Goal: Information Seeking & Learning: Learn about a topic

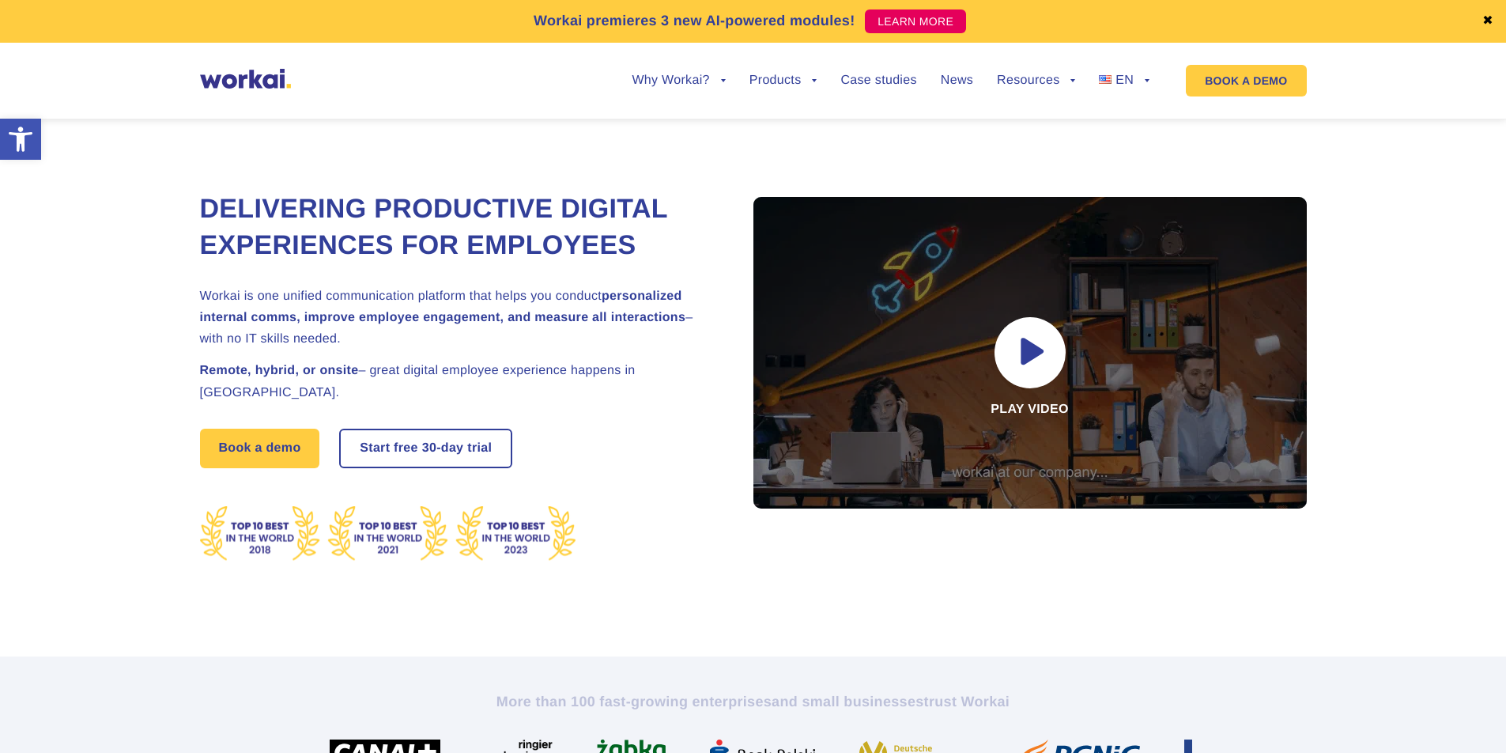
scroll to position [92, 0]
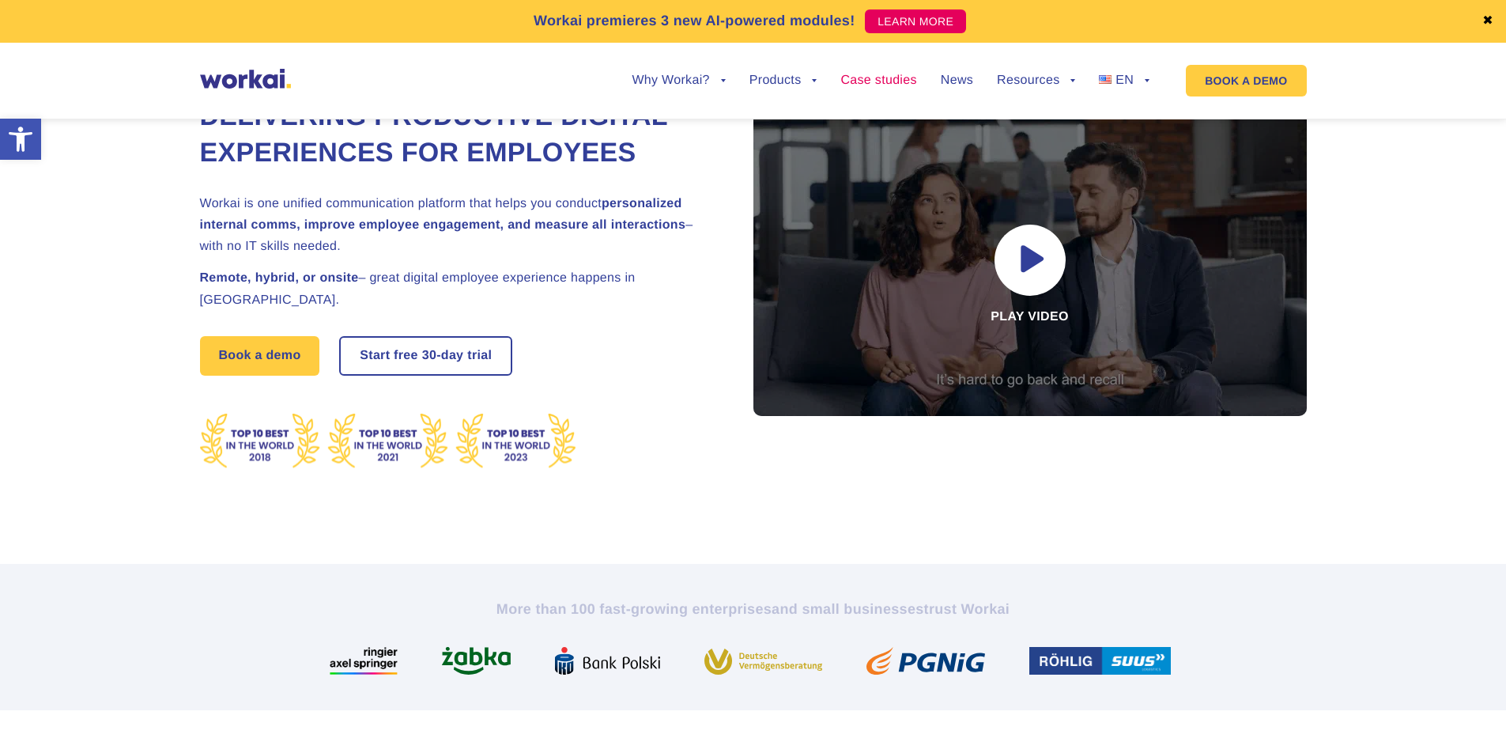
click at [883, 78] on link "Case studies" at bounding box center [878, 80] width 76 height 13
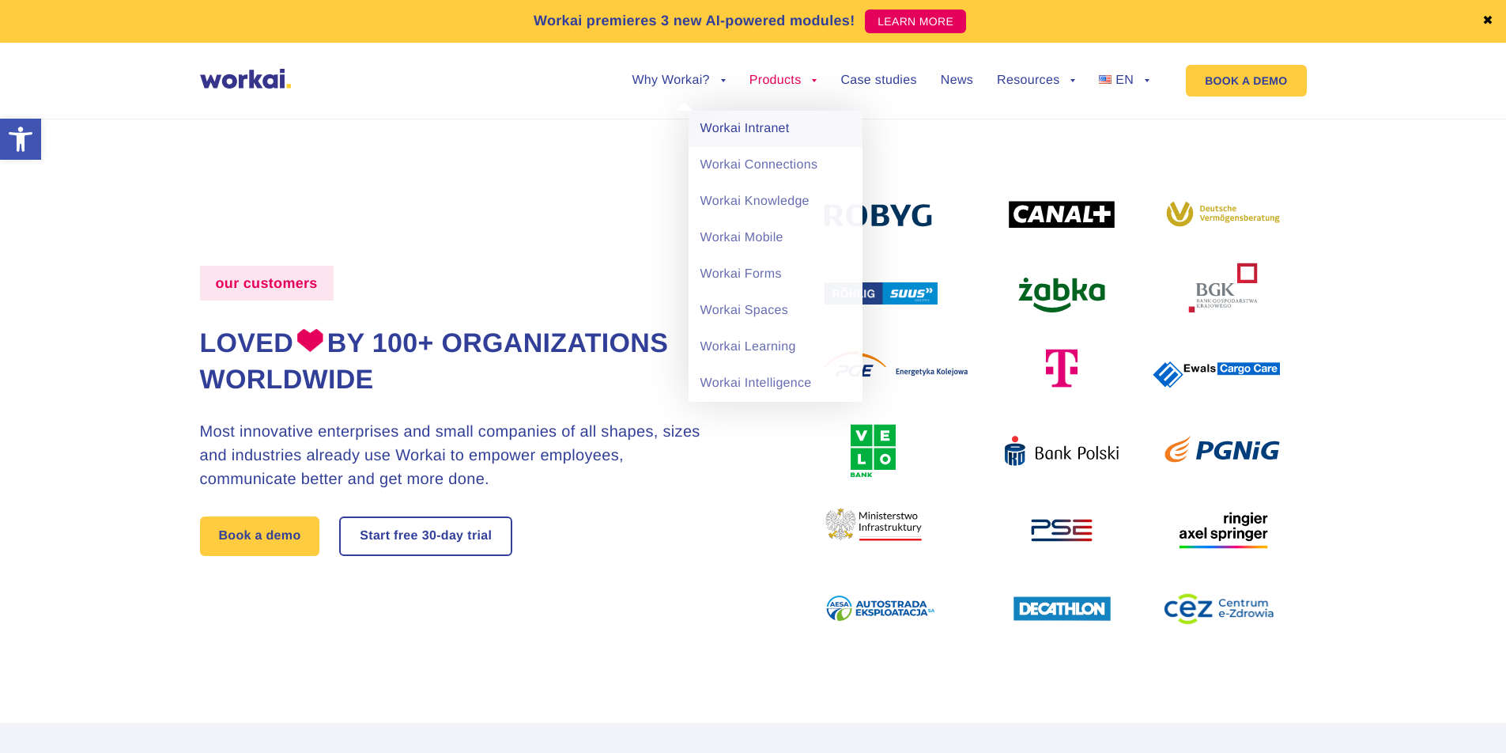
click at [757, 130] on link "Workai Intranet" at bounding box center [775, 129] width 174 height 36
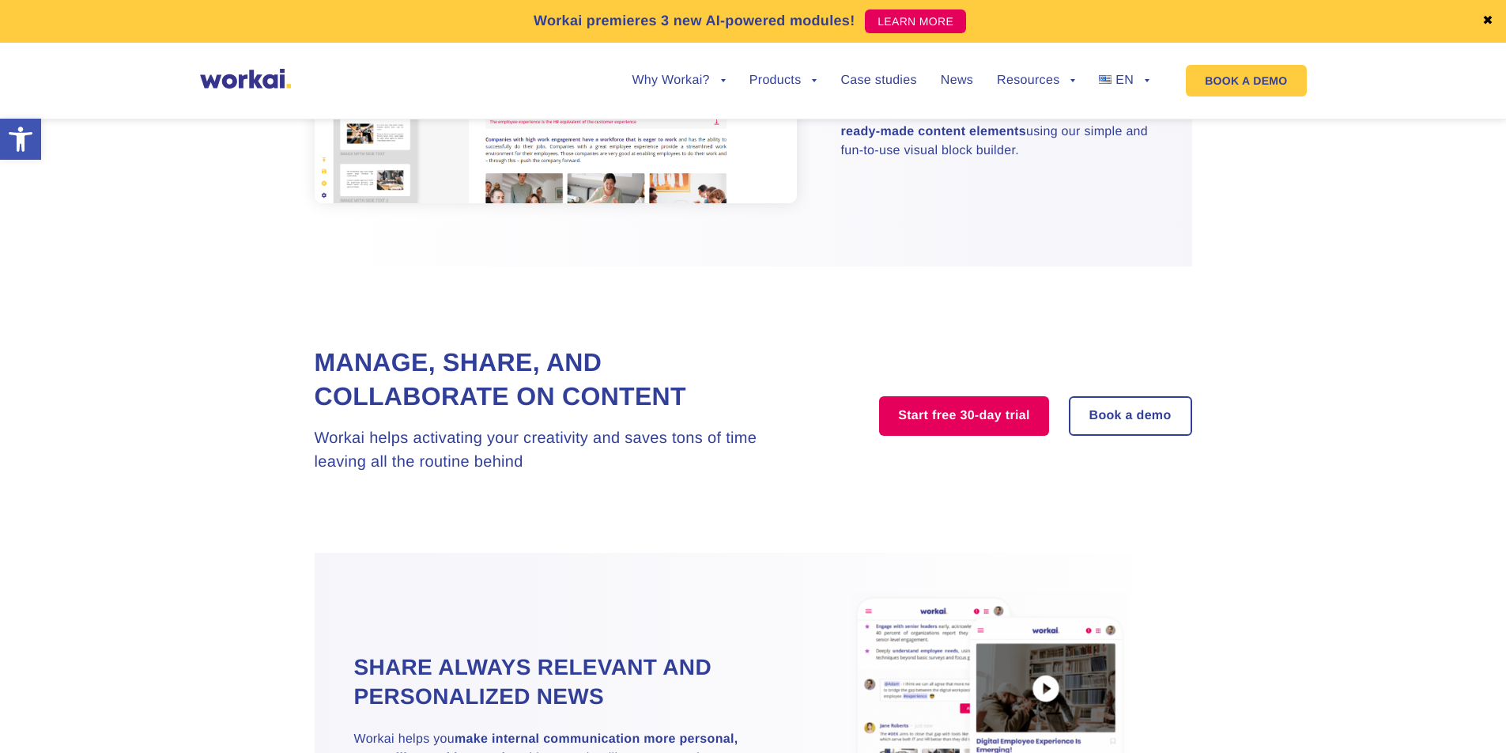
scroll to position [1317, 0]
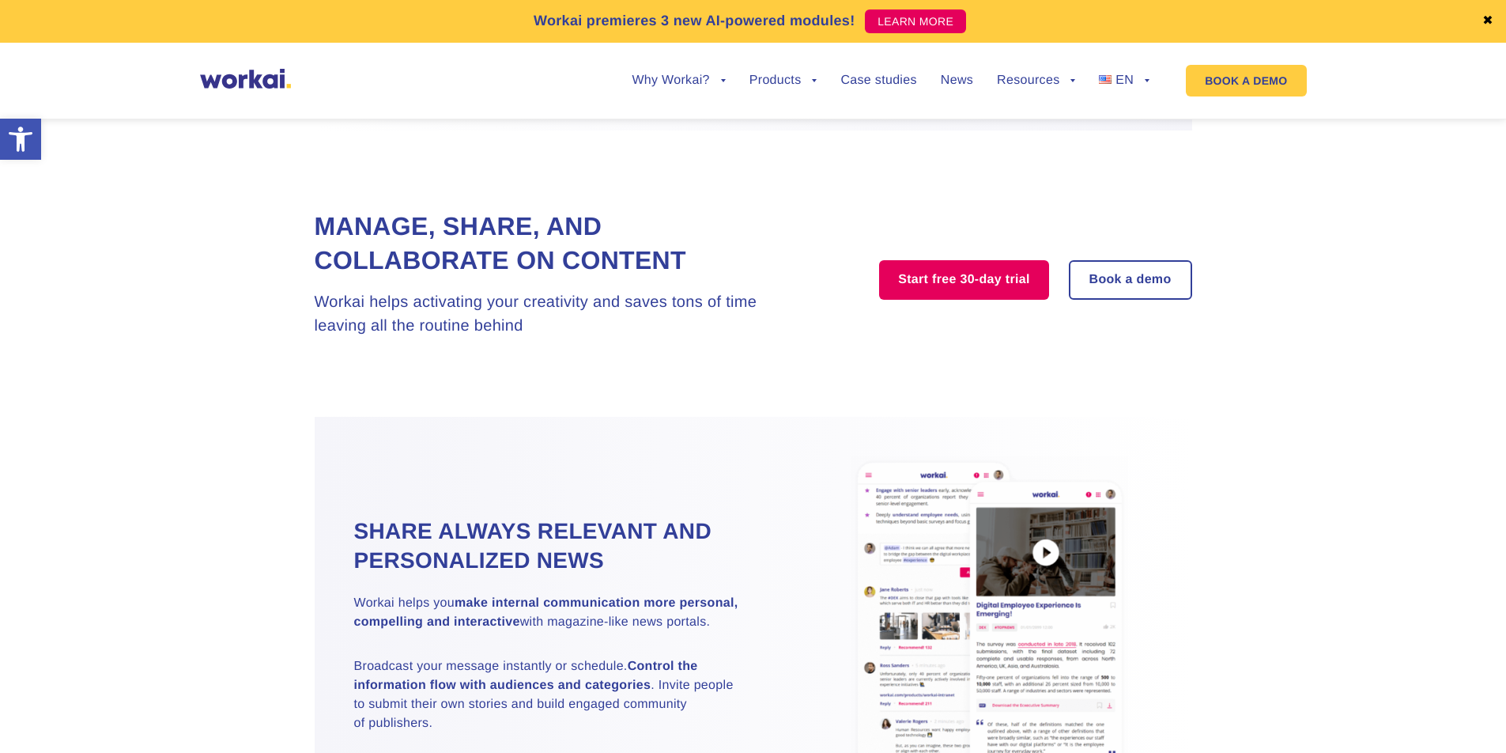
click at [1039, 553] on img at bounding box center [989, 624] width 277 height 336
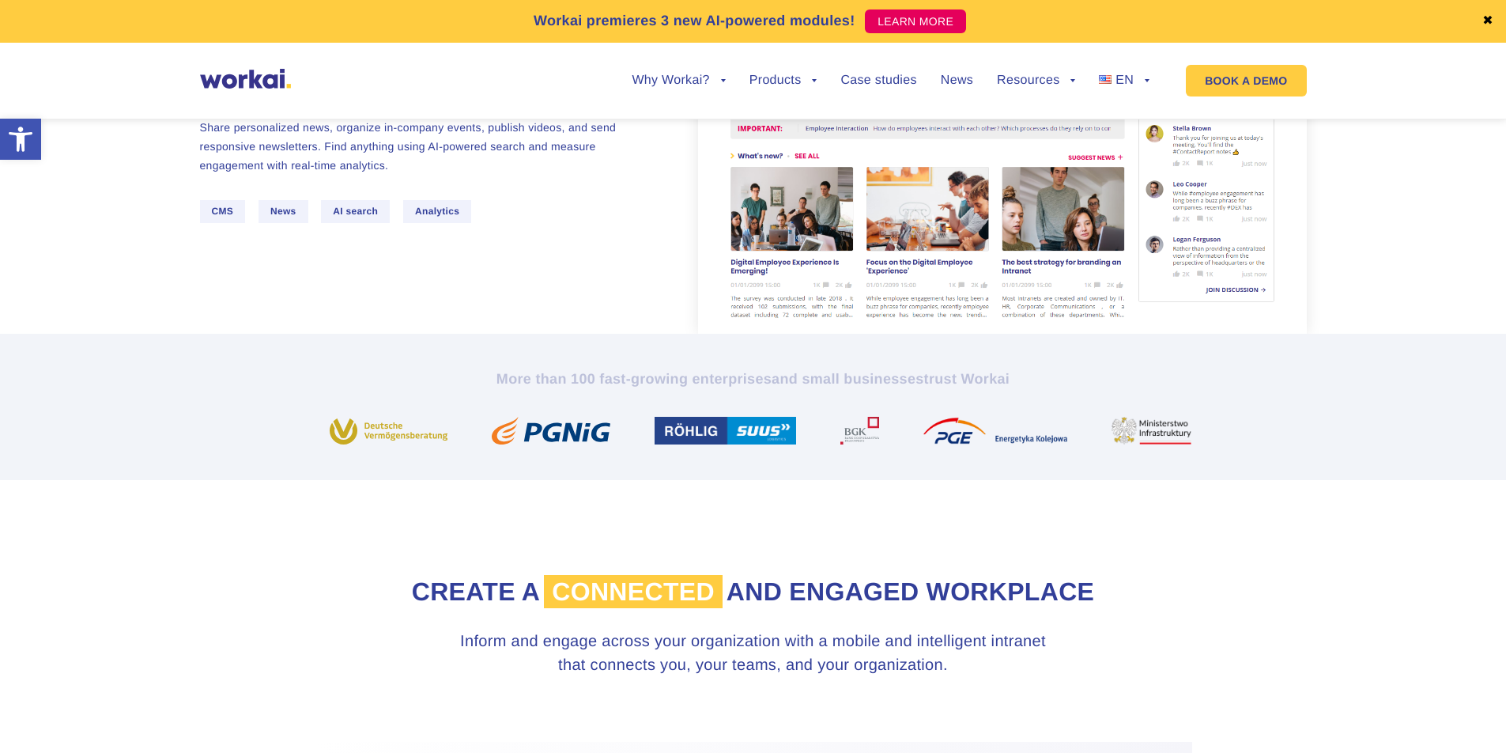
scroll to position [0, 0]
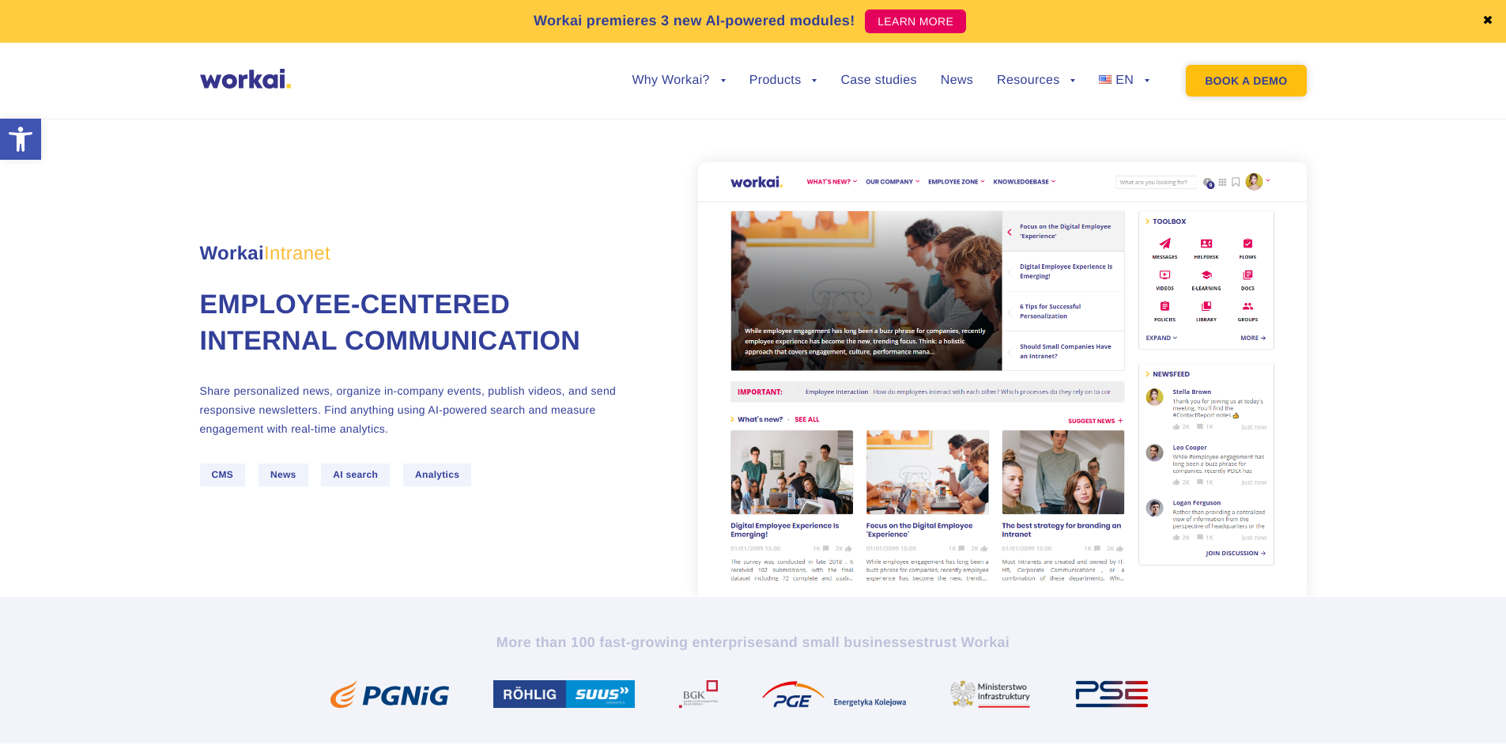
click at [1258, 73] on link "BOOK A DEMO" at bounding box center [1246, 81] width 120 height 32
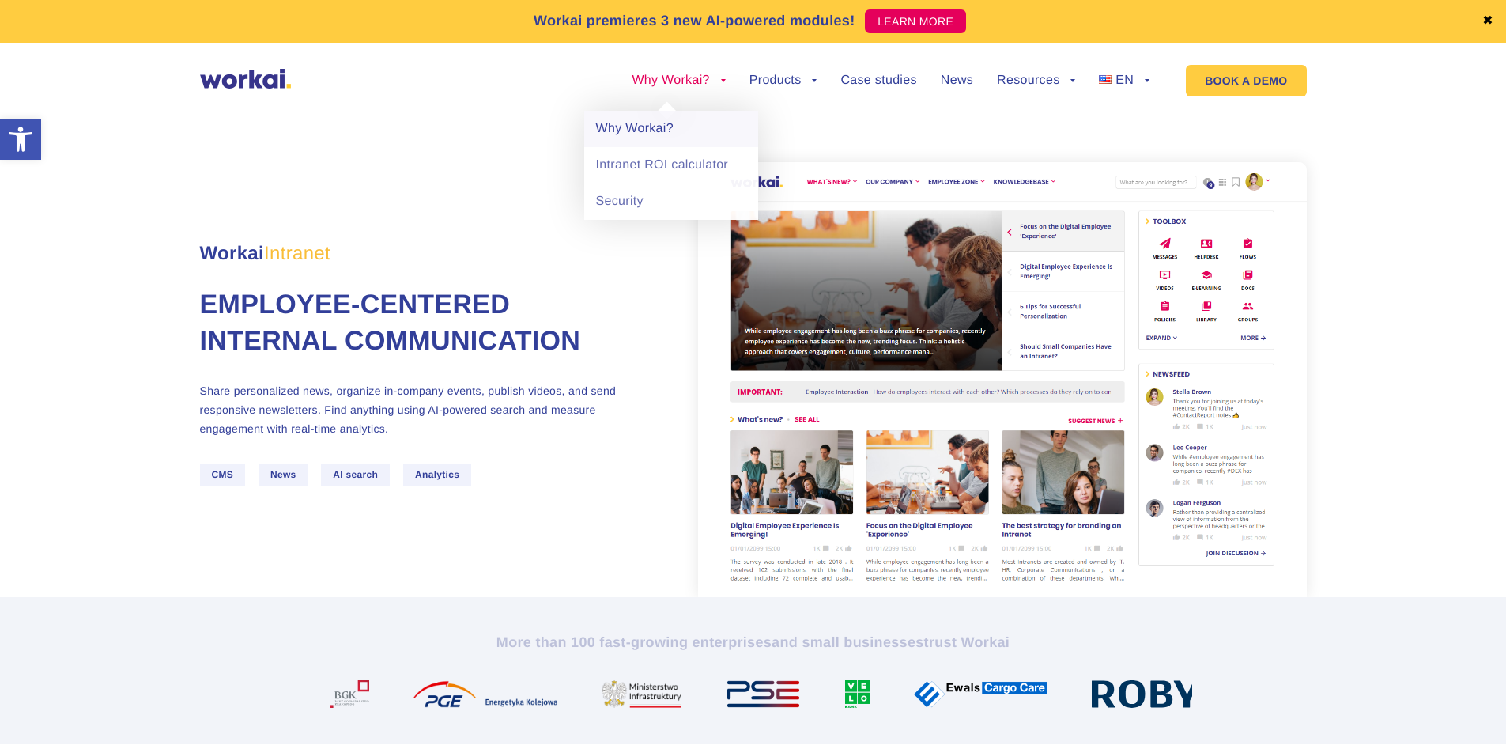
click at [658, 130] on link "Why Workai?" at bounding box center [671, 129] width 174 height 36
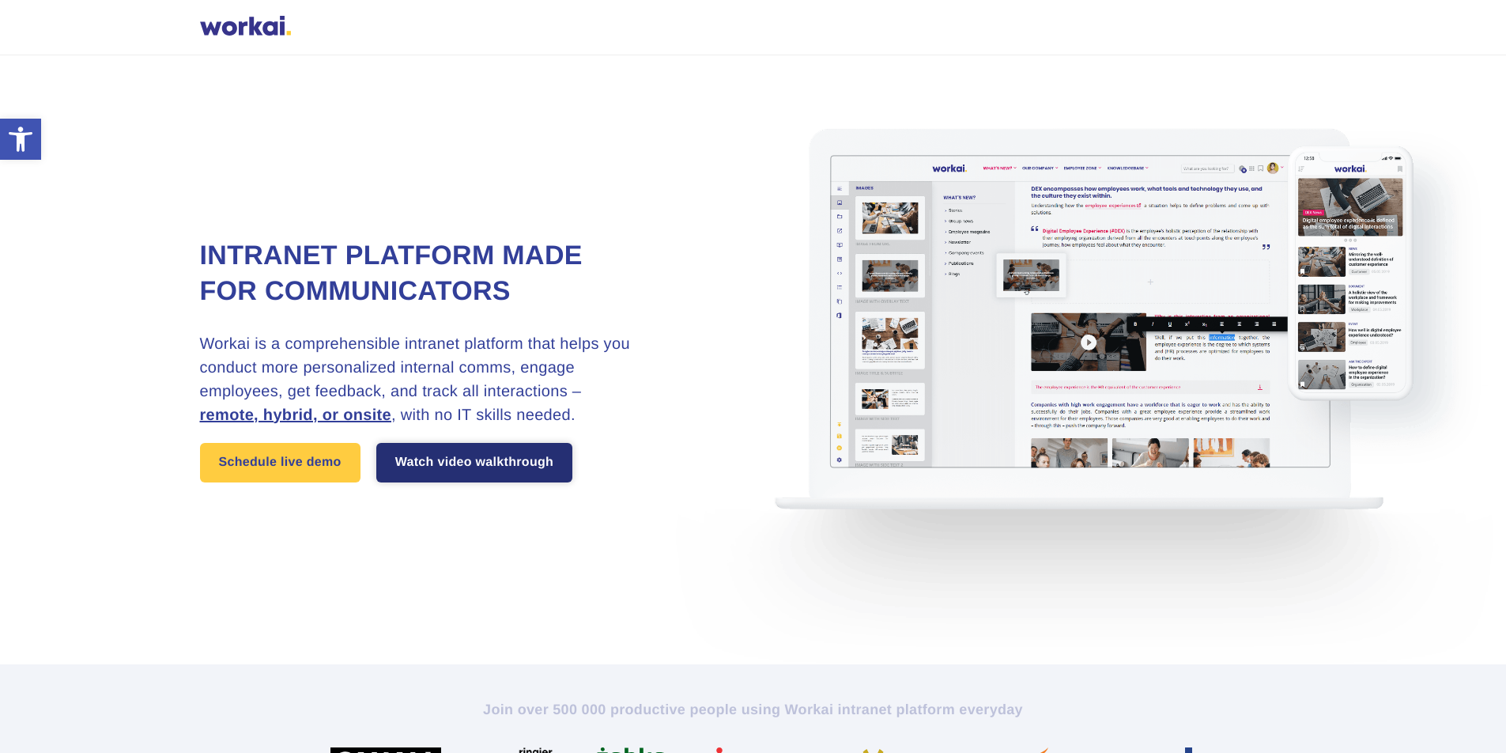
click at [472, 465] on link "Watch video walkthrough" at bounding box center [474, 463] width 197 height 40
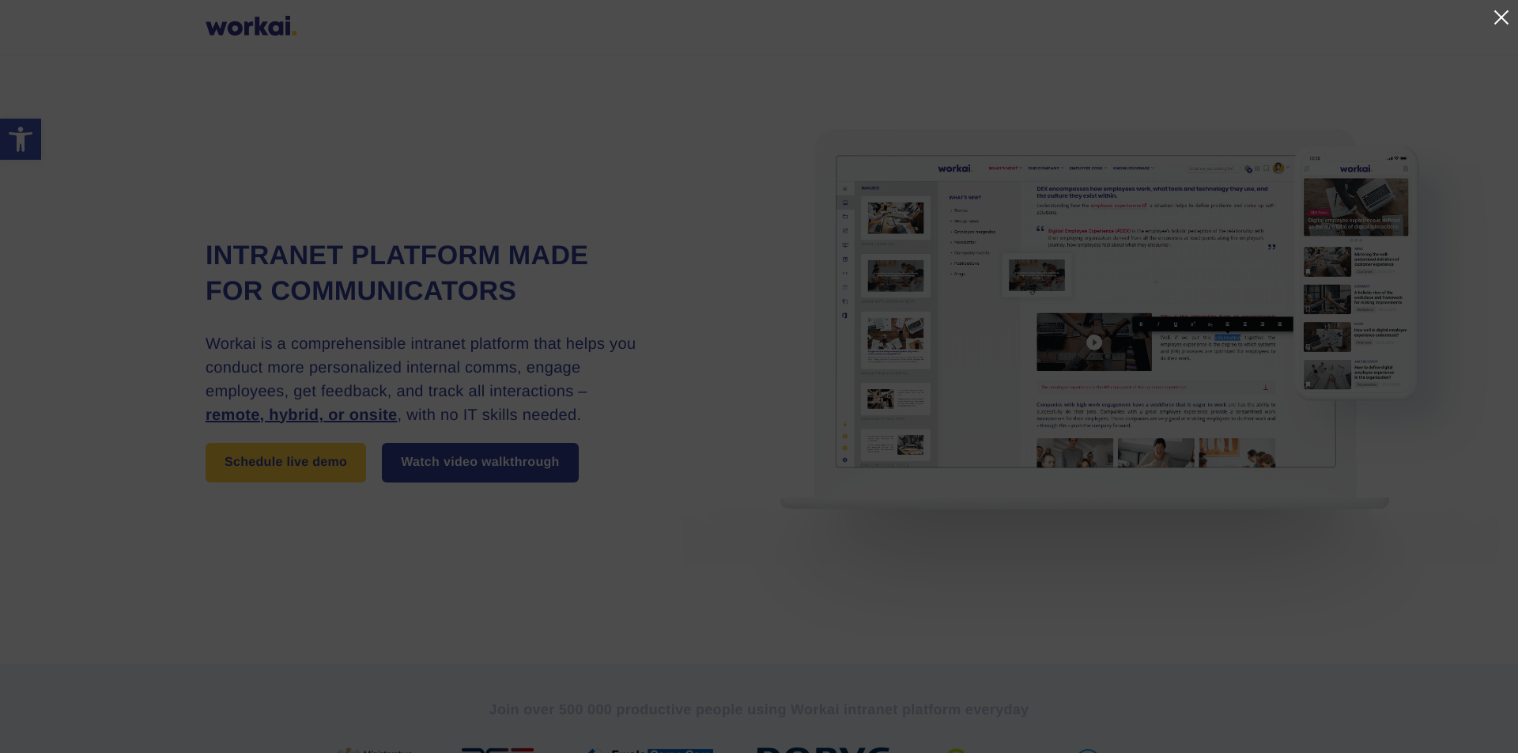
click at [1496, 15] on link at bounding box center [1500, 17] width 19 height 19
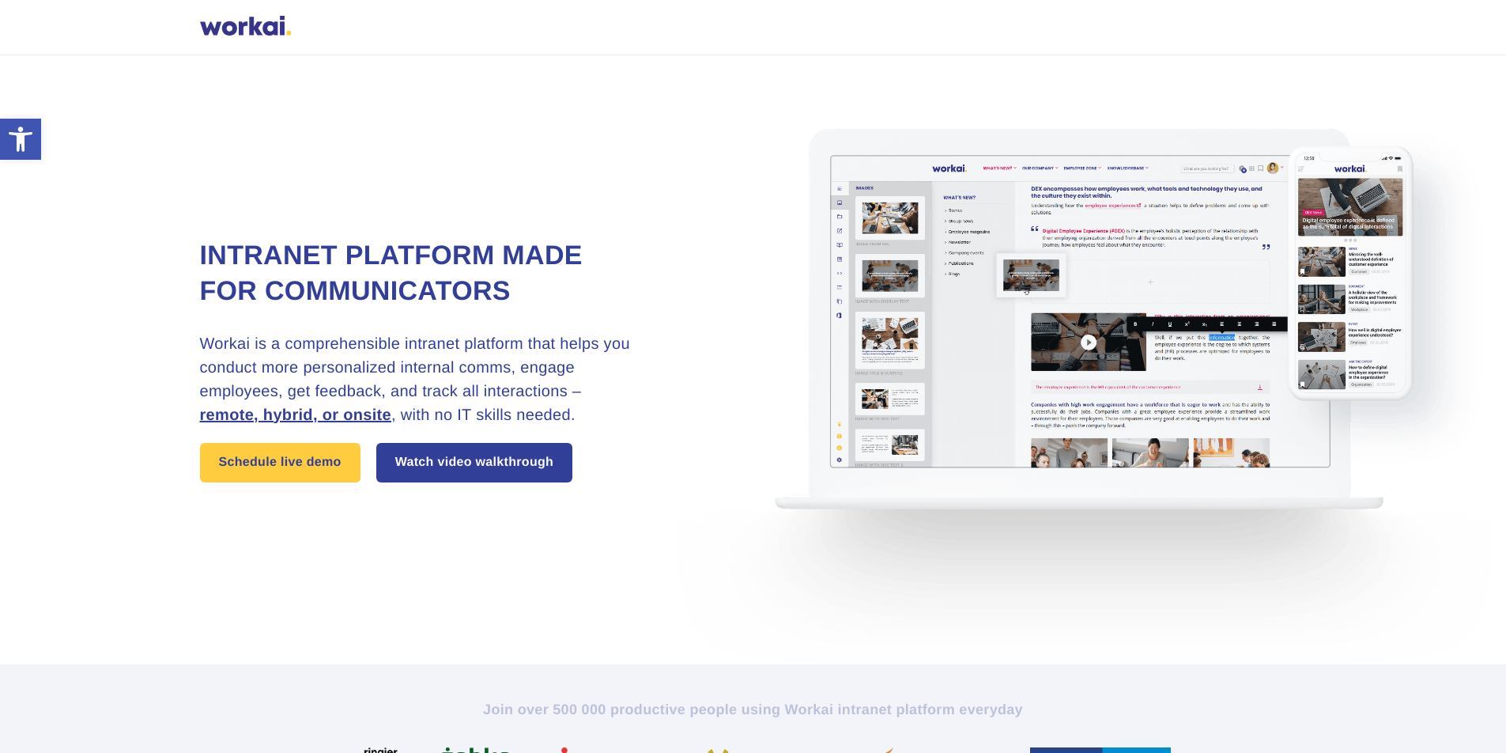
click at [247, 26] on div at bounding box center [245, 28] width 91 height 24
drag, startPoint x: 247, startPoint y: 27, endPoint x: 273, endPoint y: 28, distance: 25.3
click at [247, 27] on div at bounding box center [245, 28] width 91 height 24
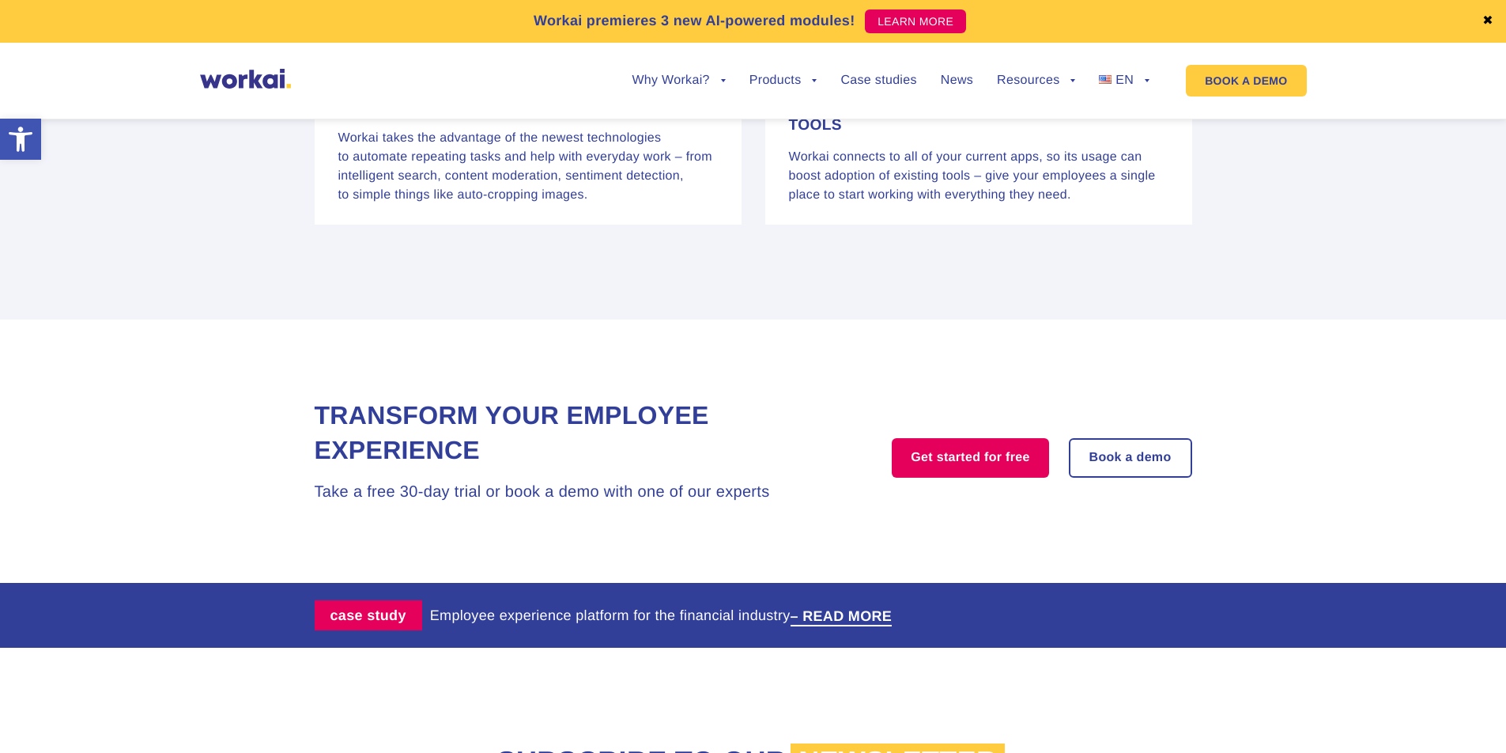
scroll to position [3051, 0]
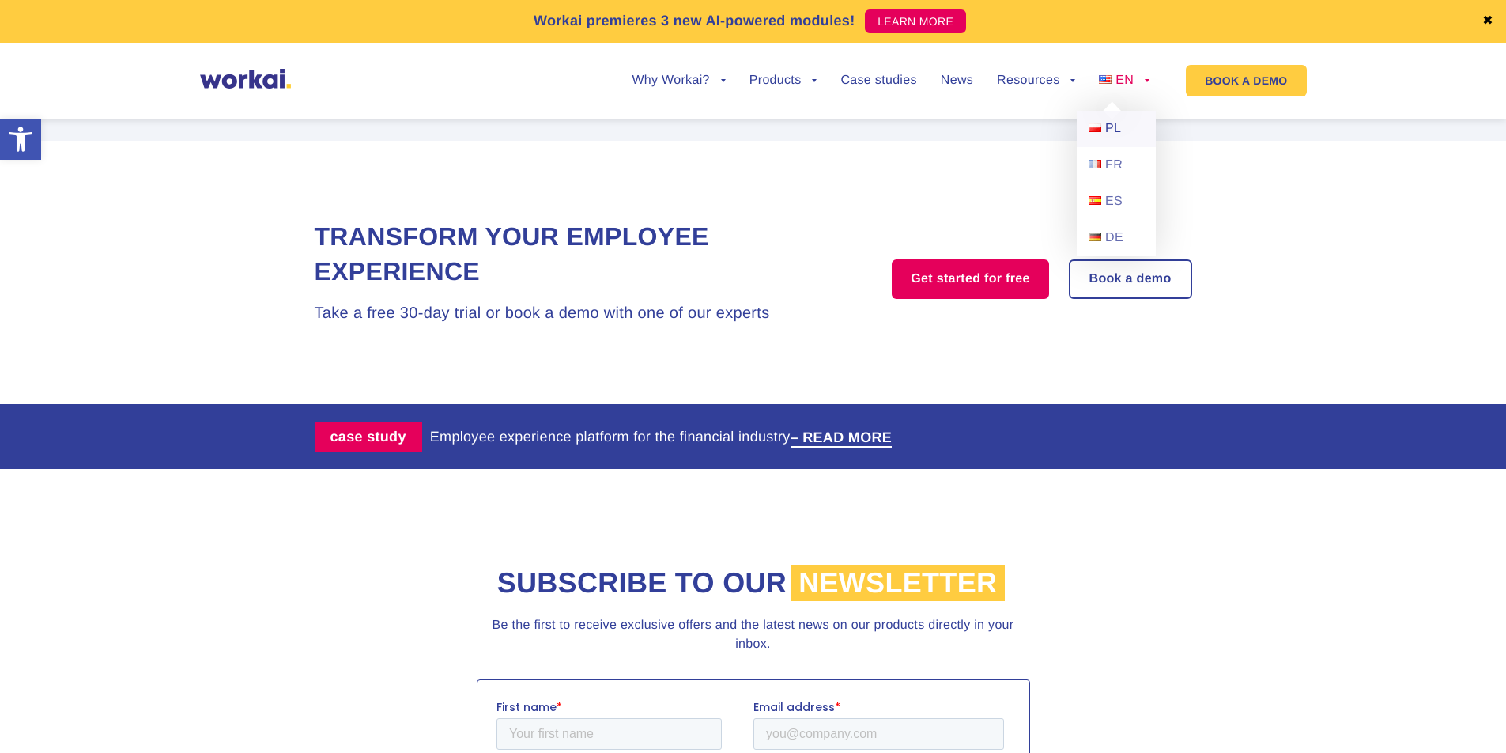
click at [1112, 123] on span "PL" at bounding box center [1113, 128] width 16 height 13
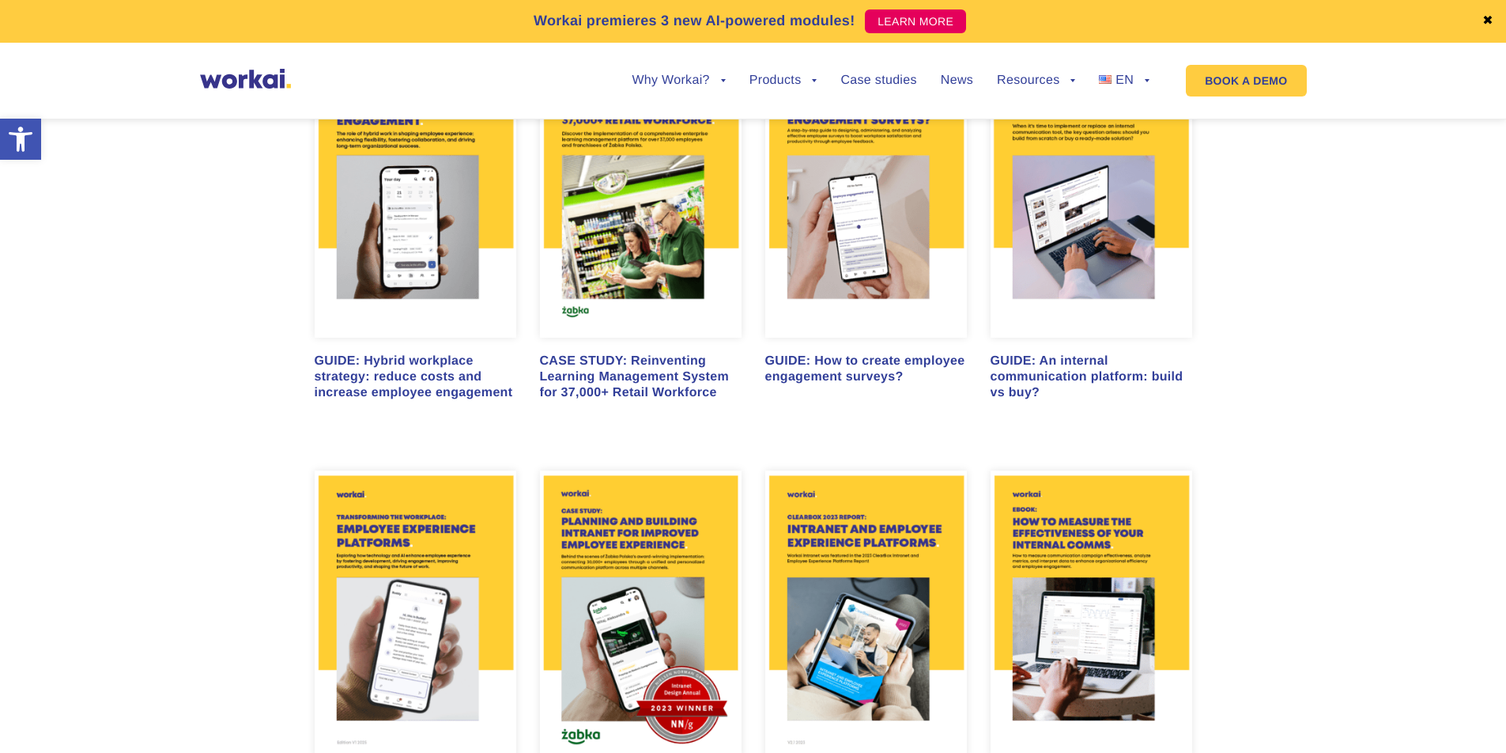
scroll to position [1277, 0]
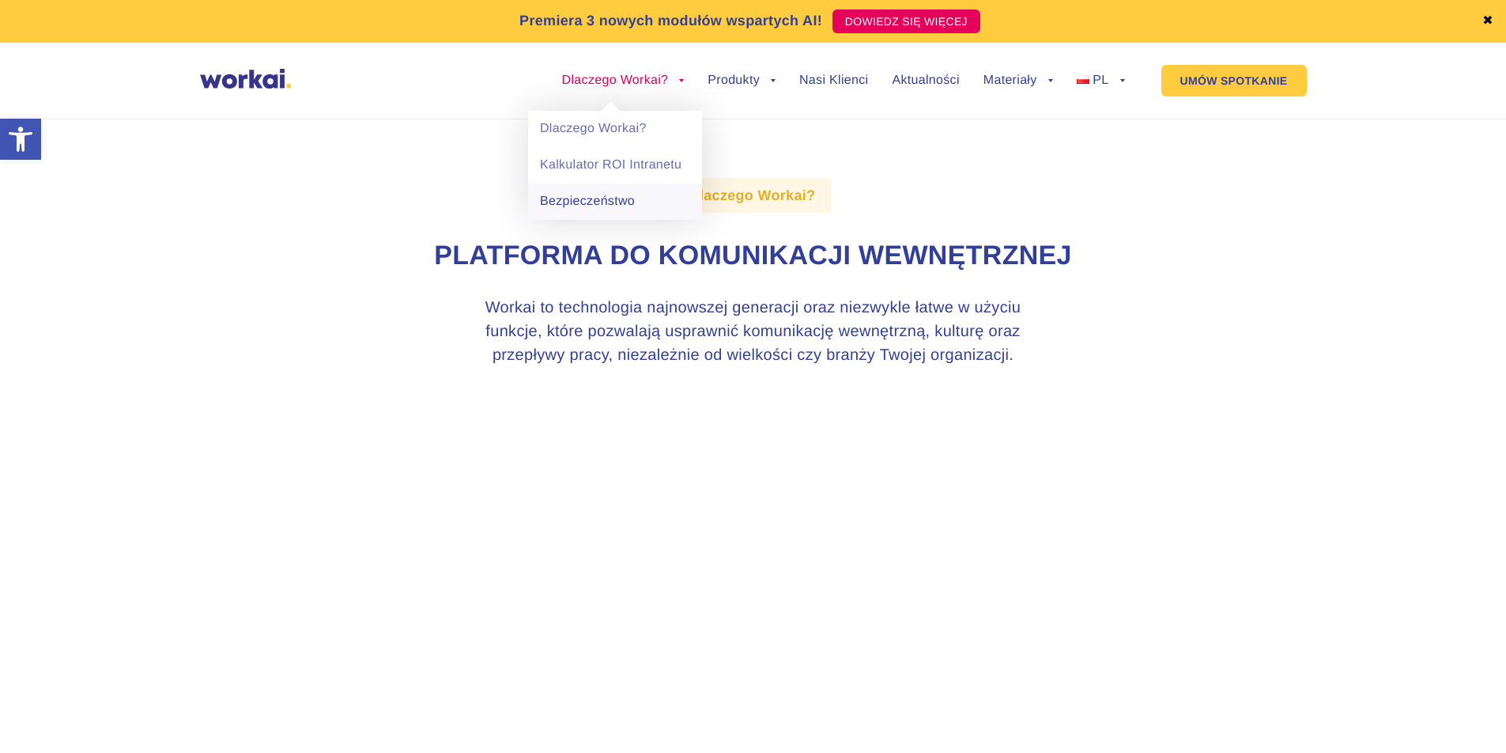
drag, startPoint x: 612, startPoint y: 205, endPoint x: 648, endPoint y: 196, distance: 37.4
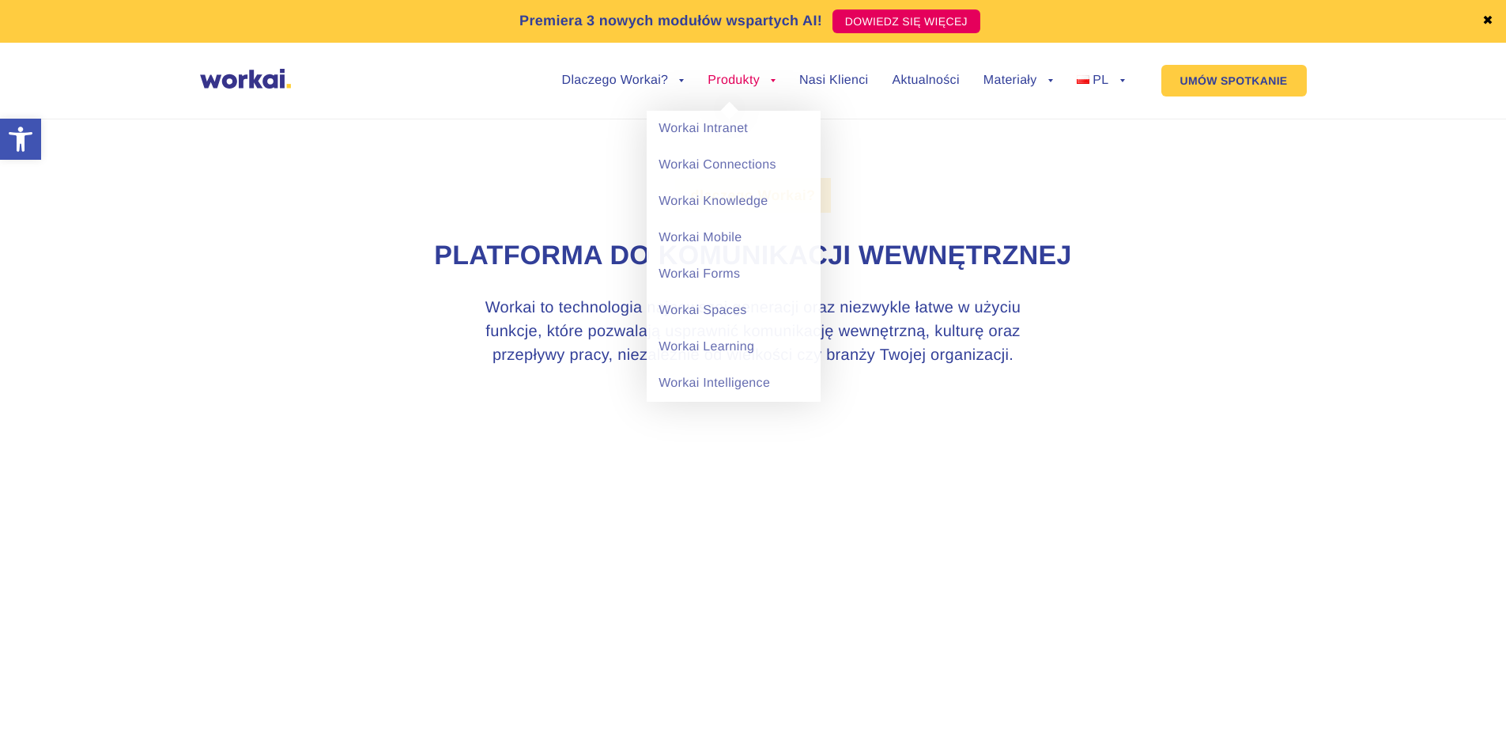
click at [753, 82] on link "Produkty" at bounding box center [741, 80] width 68 height 13
click at [734, 129] on link "Workai Intranet" at bounding box center [734, 129] width 174 height 36
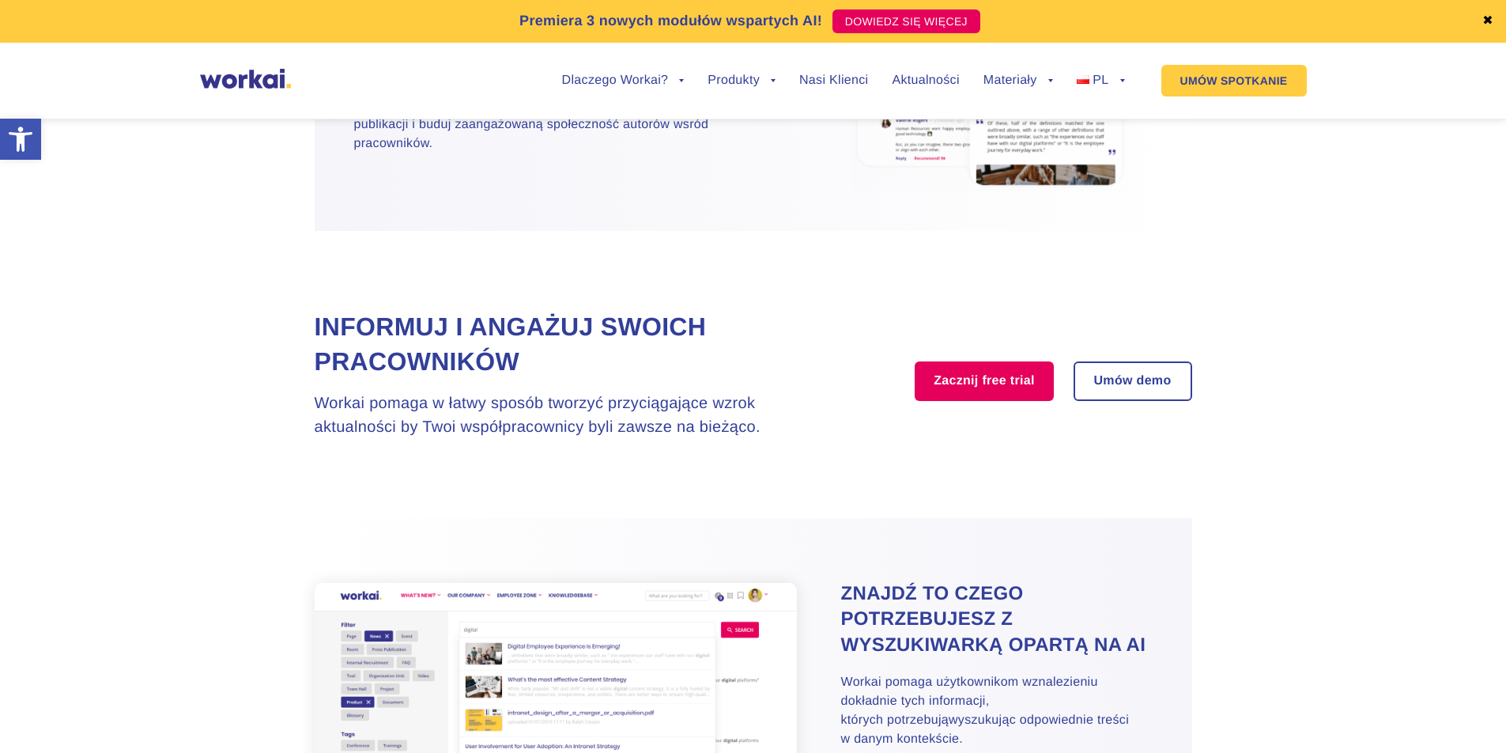
scroll to position [2299, 0]
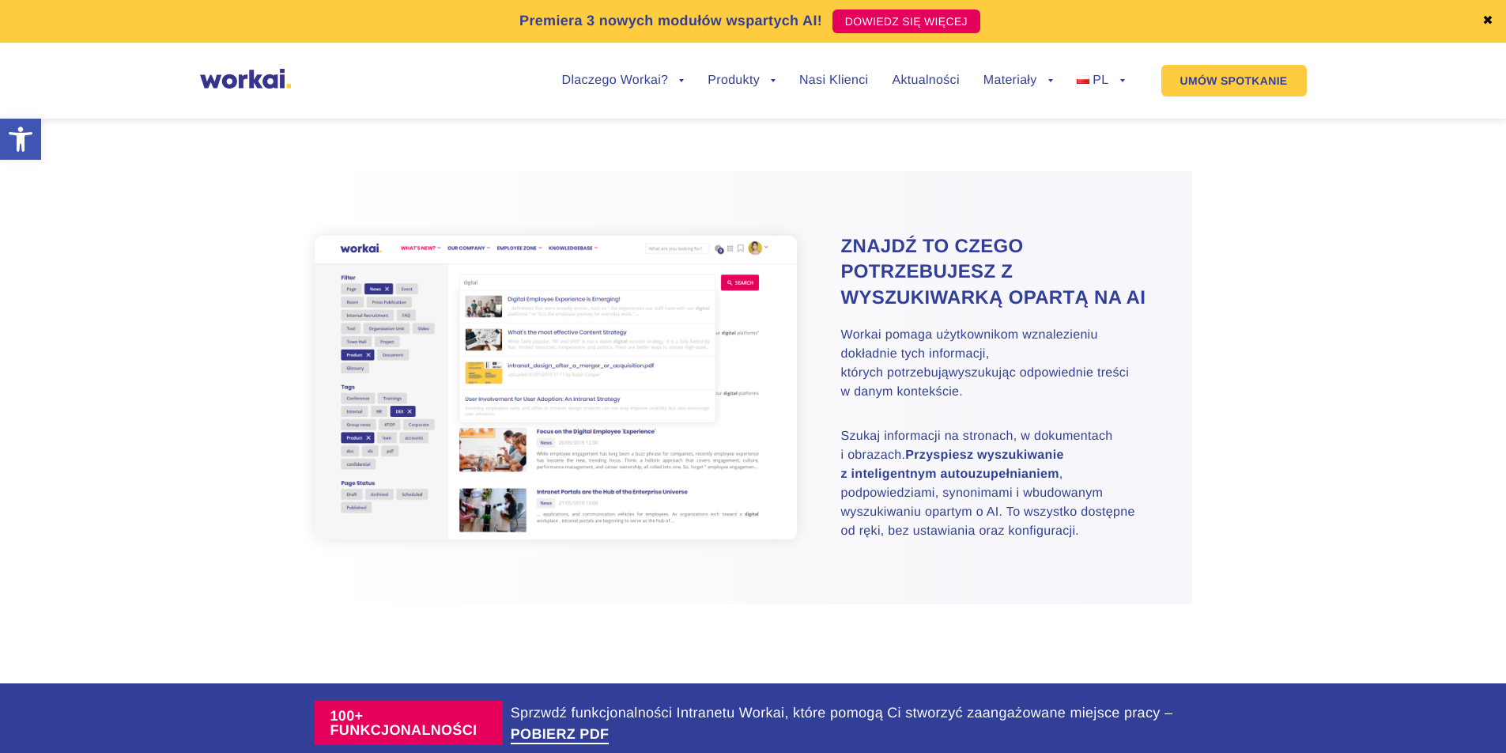
drag, startPoint x: 344, startPoint y: 375, endPoint x: 360, endPoint y: 393, distance: 24.6
click at [343, 375] on img at bounding box center [556, 388] width 483 height 304
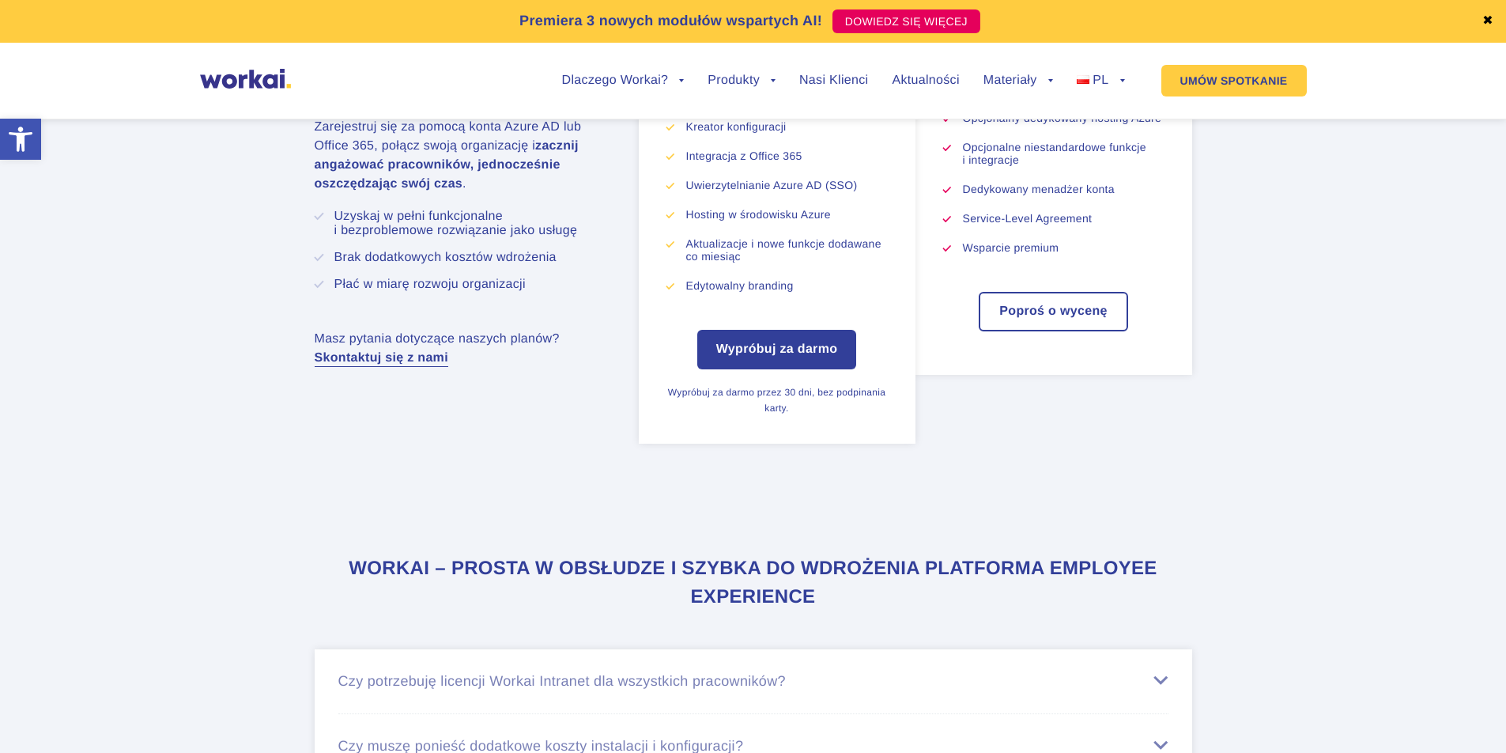
scroll to position [6244, 0]
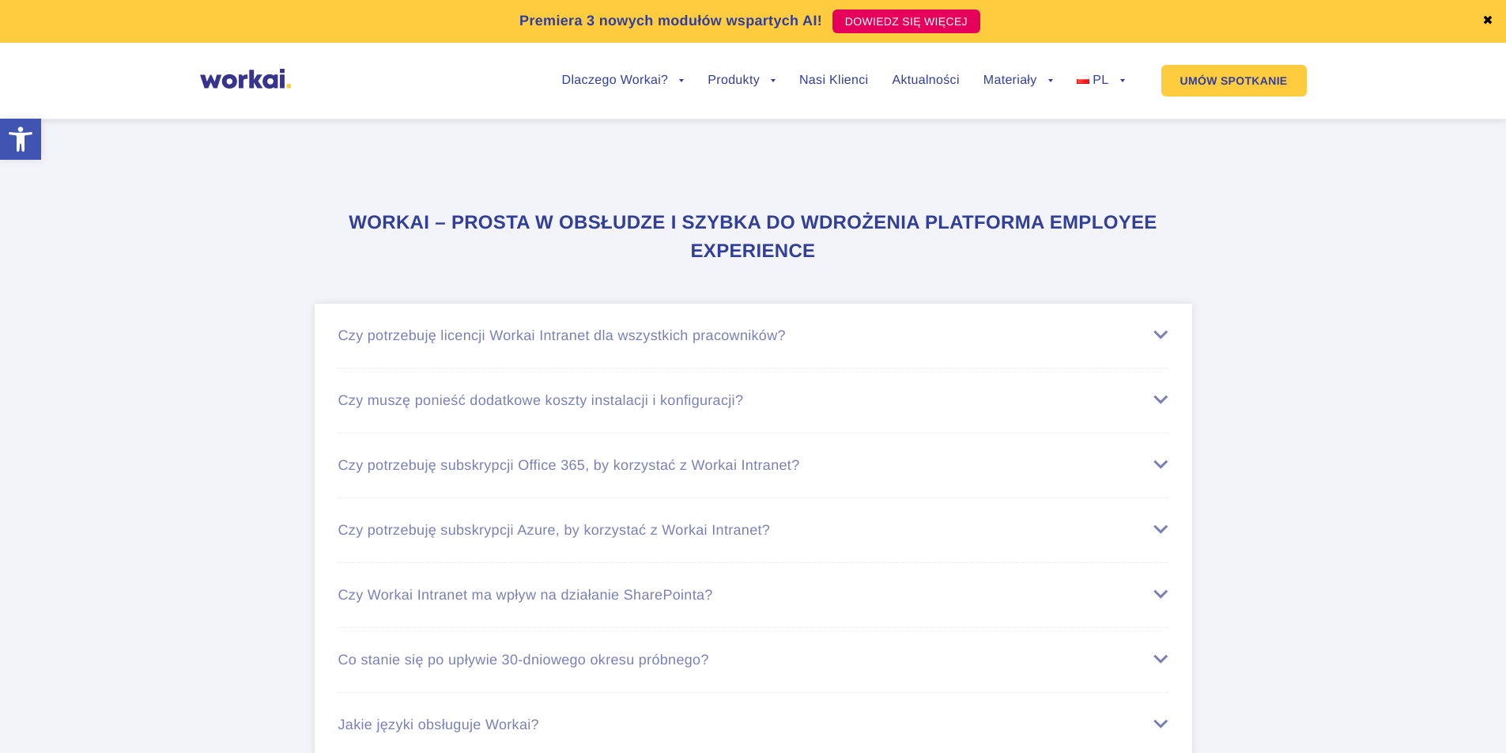
click at [452, 304] on li "Czy potrzebuję licencji Workai Intranet dla wszystkich pracowników? Każdy praco…" at bounding box center [753, 336] width 830 height 65
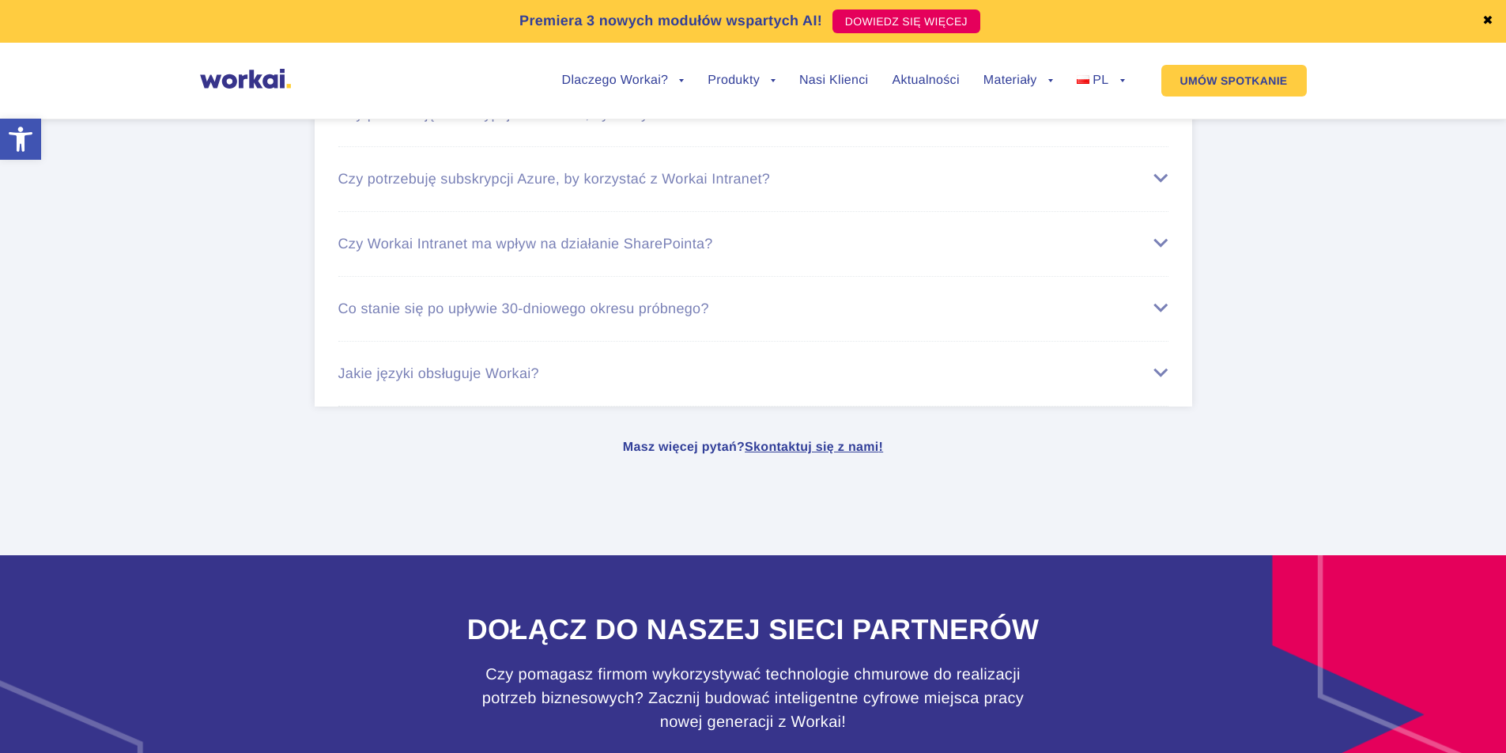
scroll to position [6453, 0]
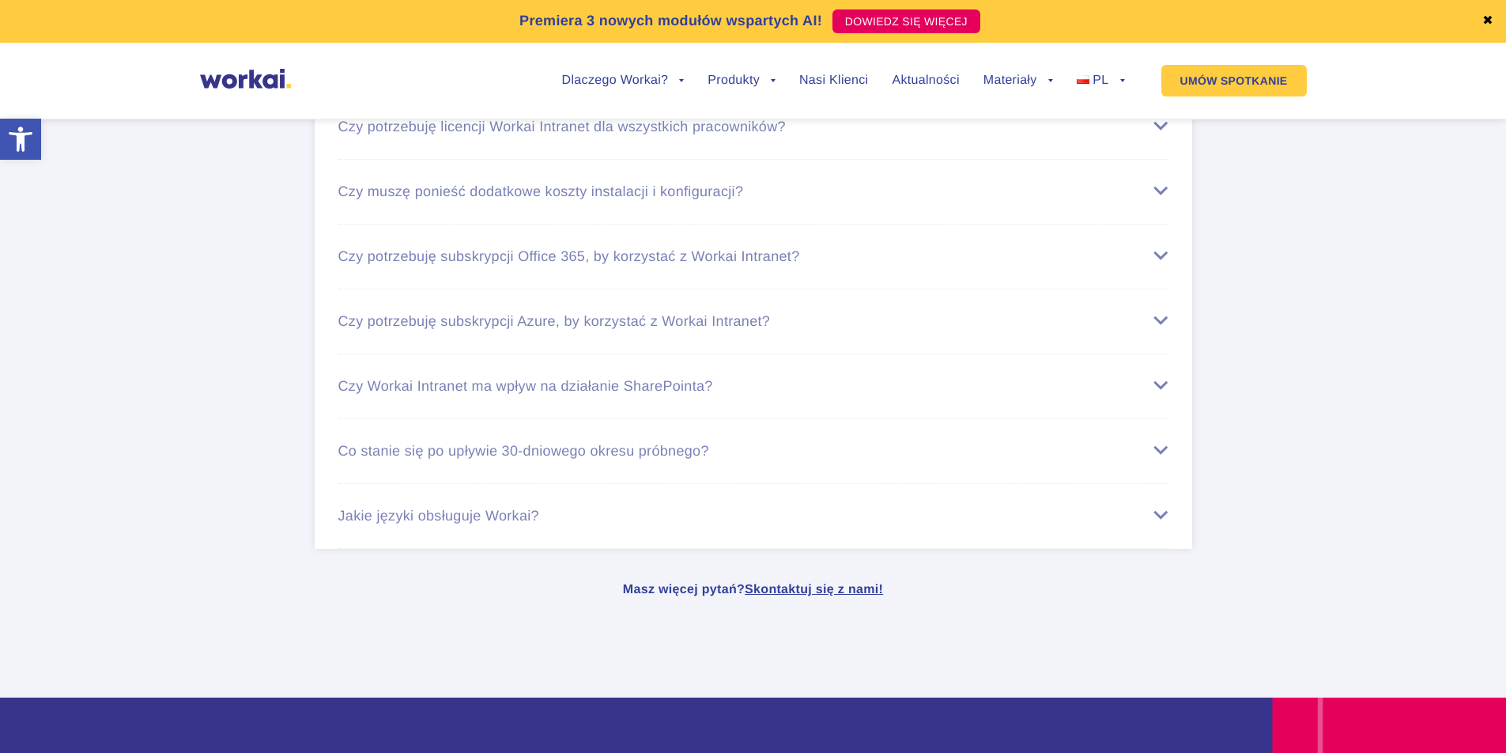
click at [725, 183] on div "Czy muszę ponieść dodatkowe koszty instalacji i konfiguracji?" at bounding box center [753, 191] width 830 height 17
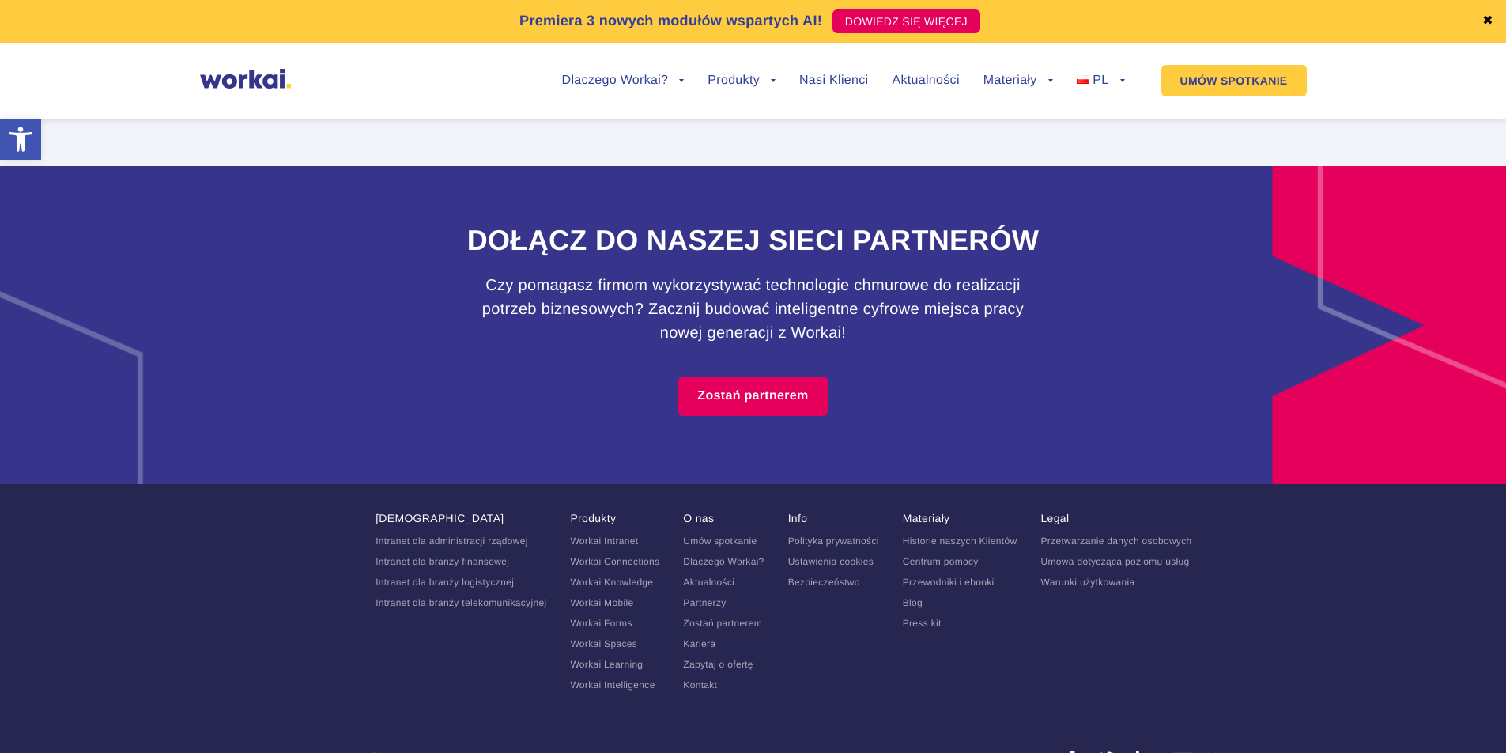
scroll to position [7062, 0]
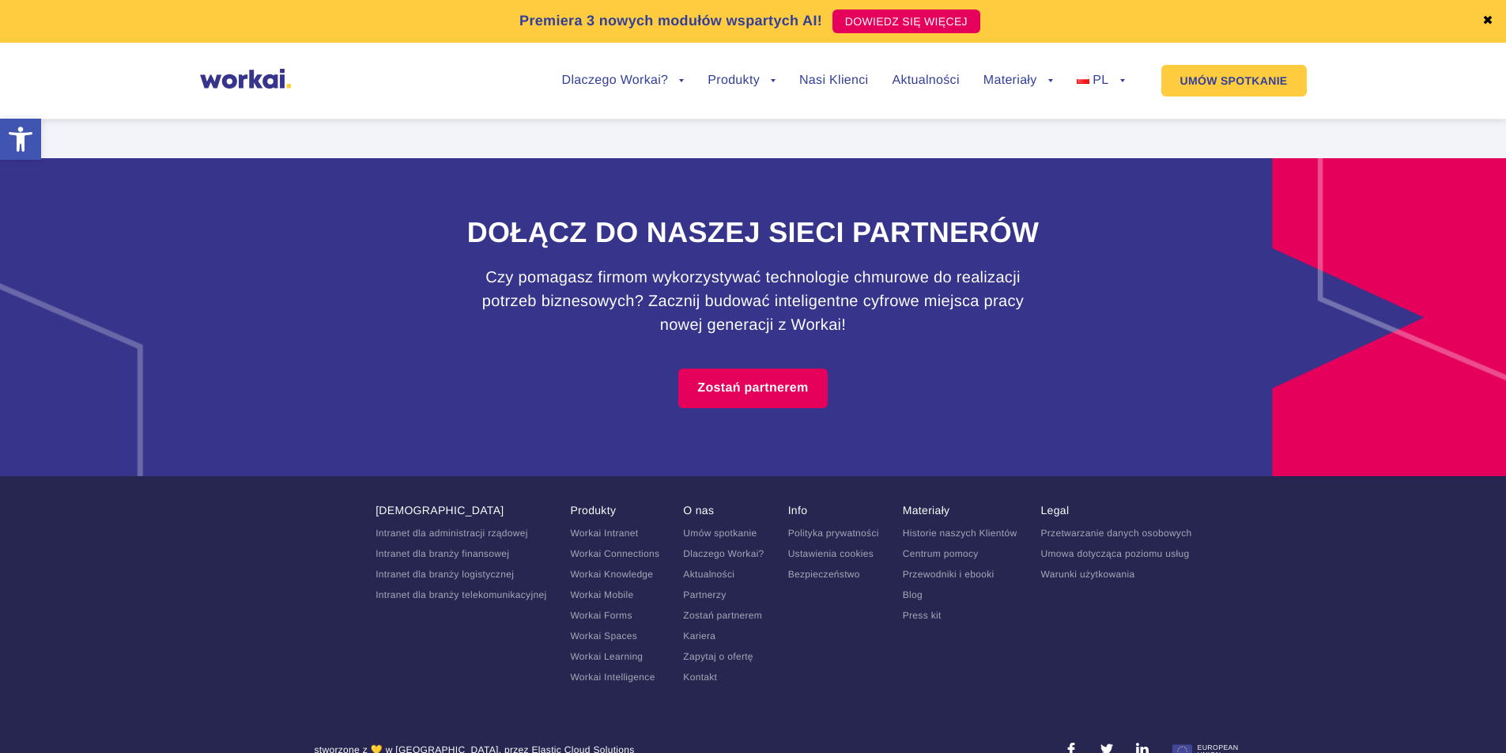
click at [747, 548] on link "Dlaczego Workai?" at bounding box center [723, 553] width 81 height 11
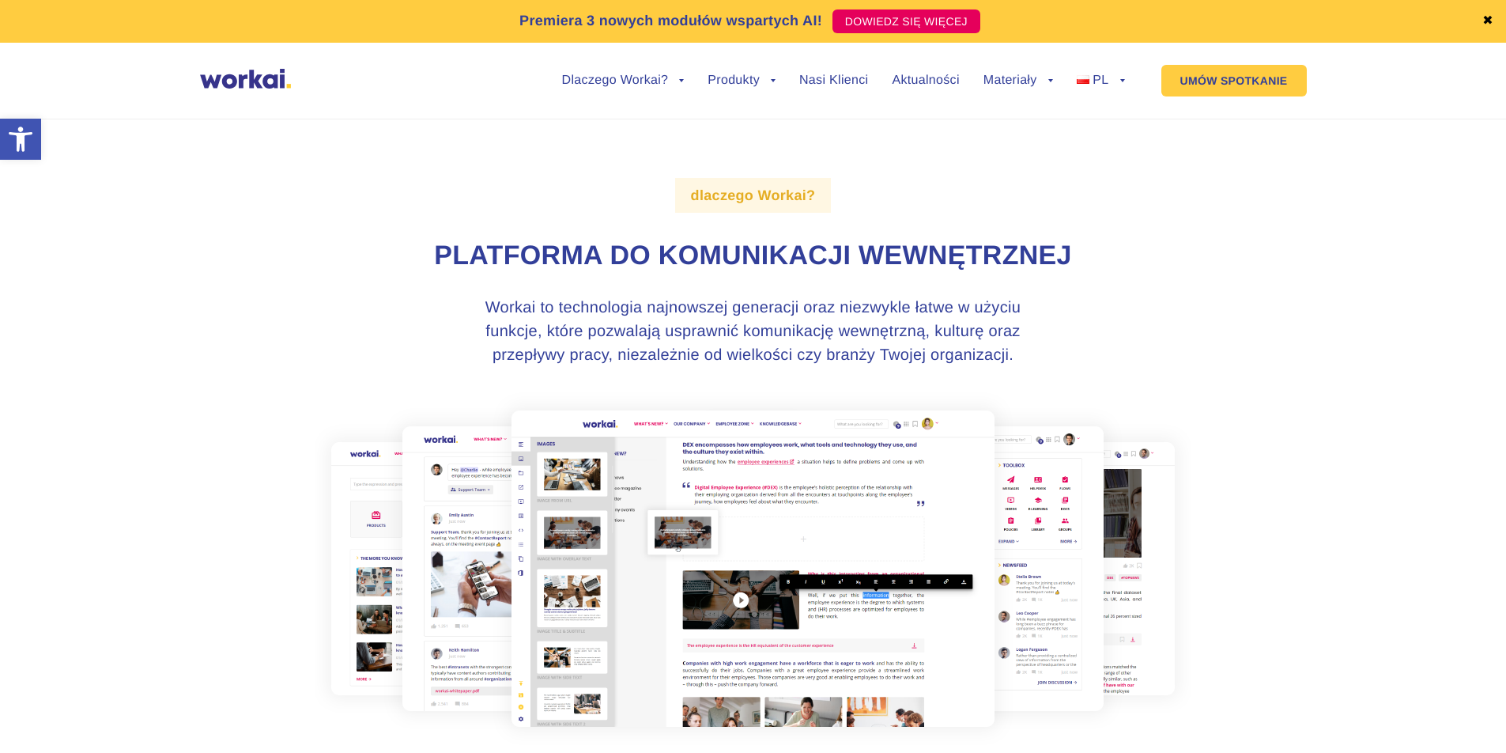
scroll to position [128, 0]
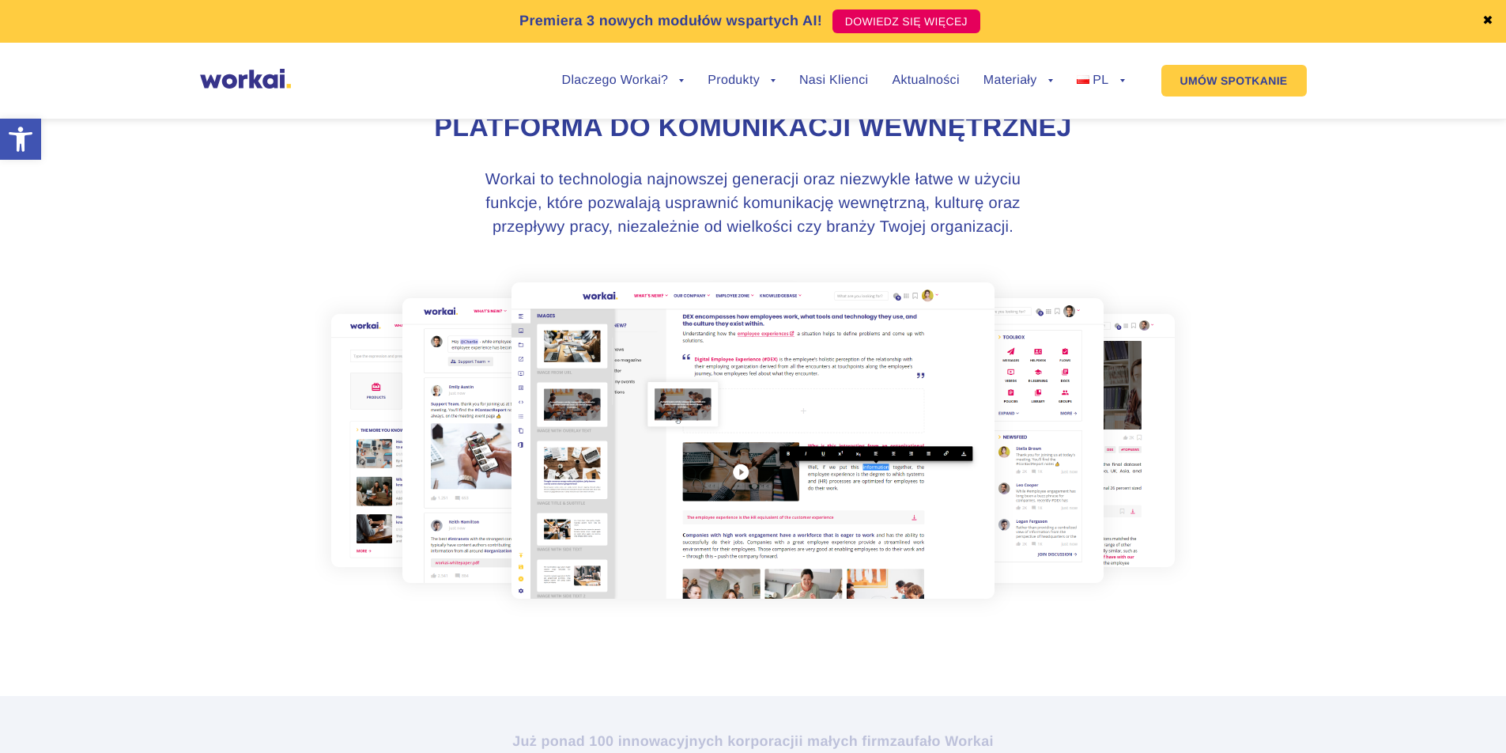
click at [1024, 499] on img at bounding box center [753, 440] width 877 height 353
click at [462, 527] on img at bounding box center [753, 440] width 877 height 353
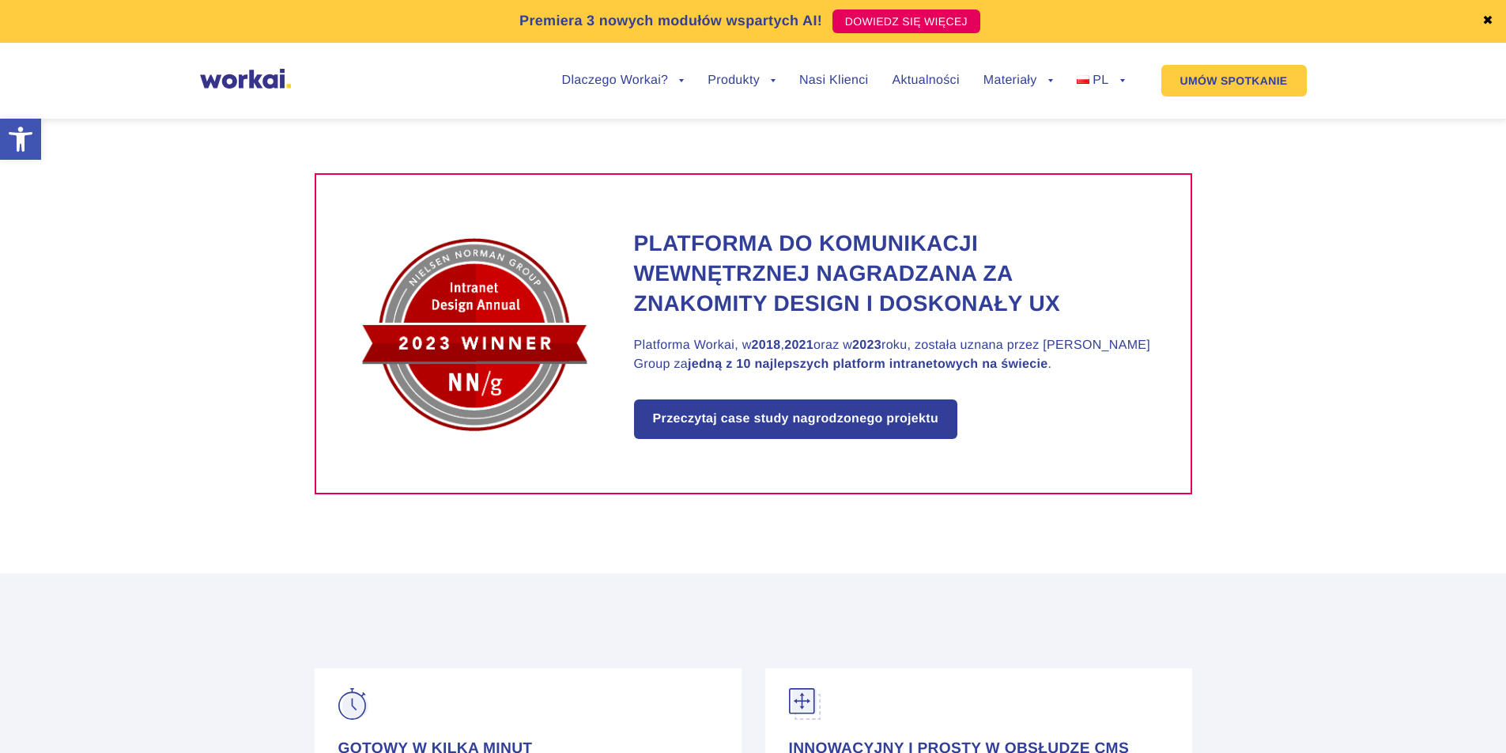
scroll to position [1605, 0]
